Goal: Information Seeking & Learning: Learn about a topic

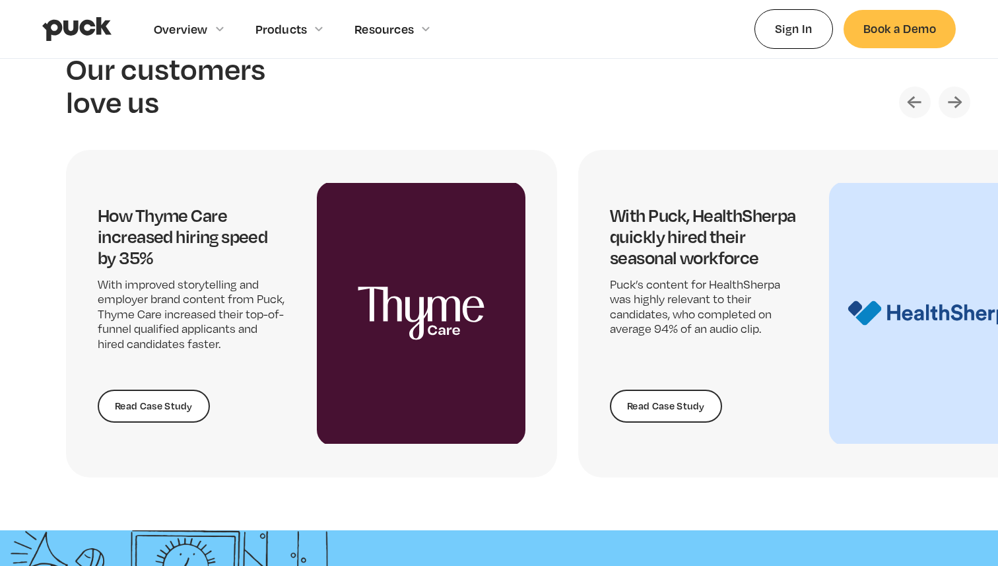
scroll to position [2689, 0]
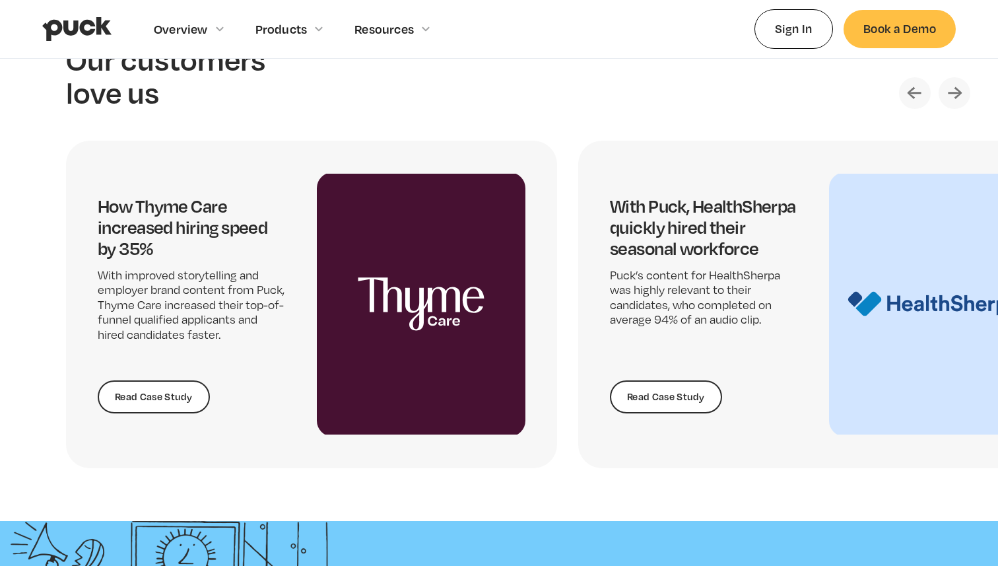
click at [954, 88] on img "Next slide" at bounding box center [955, 93] width 32 height 32
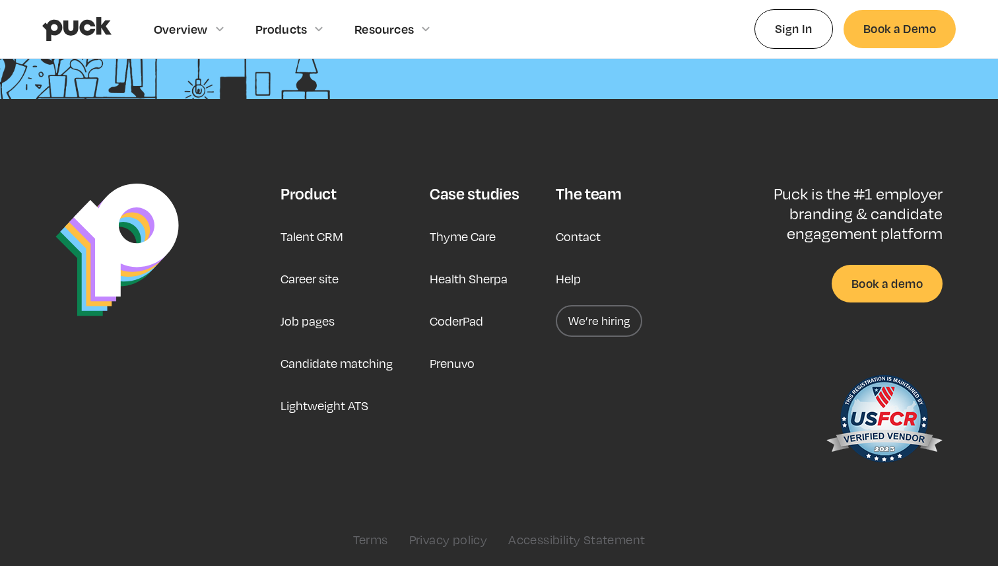
scroll to position [3377, 0]
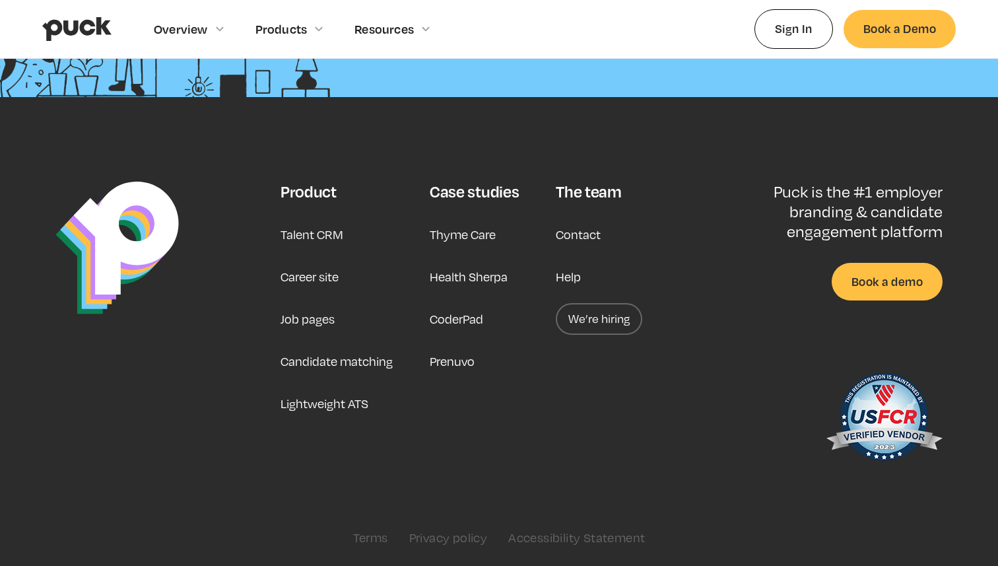
click at [325, 282] on link "Career site" at bounding box center [310, 277] width 58 height 32
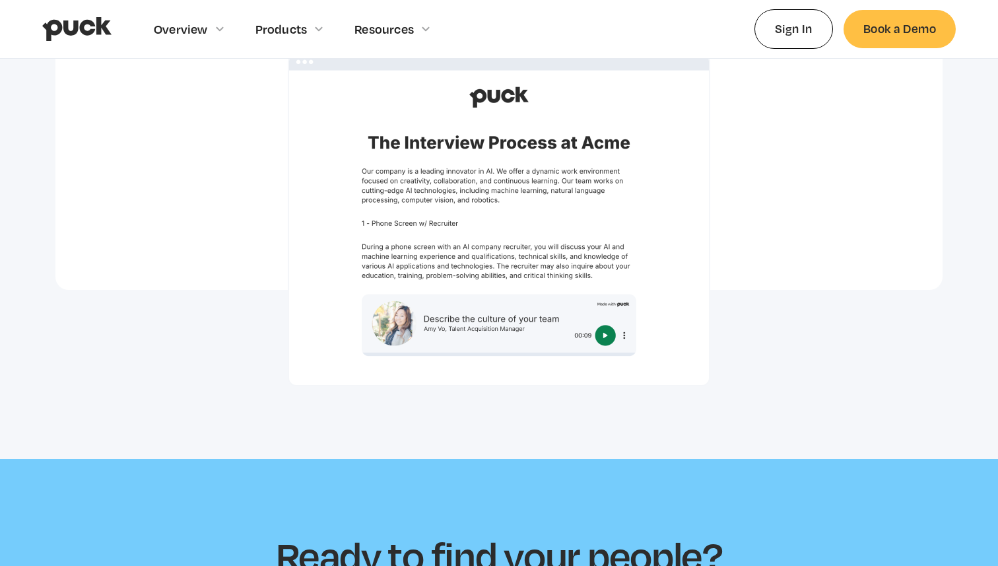
scroll to position [4007, 0]
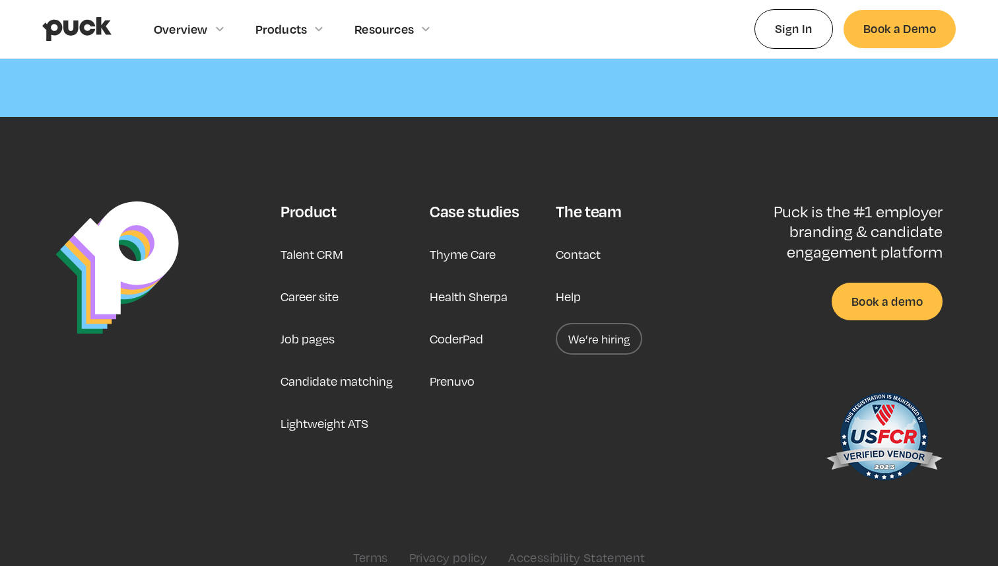
click at [590, 323] on link "We’re hiring" at bounding box center [599, 339] width 86 height 32
